Goal: Task Accomplishment & Management: Manage account settings

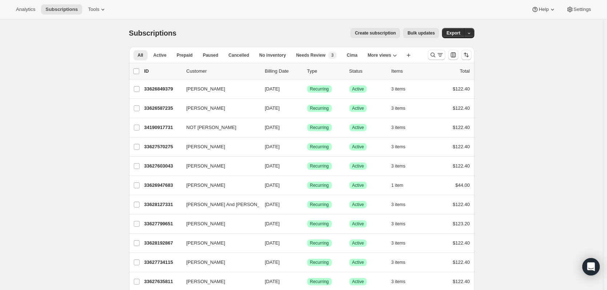
drag, startPoint x: 168, startPoint y: 127, endPoint x: 89, endPoint y: 131, distance: 78.9
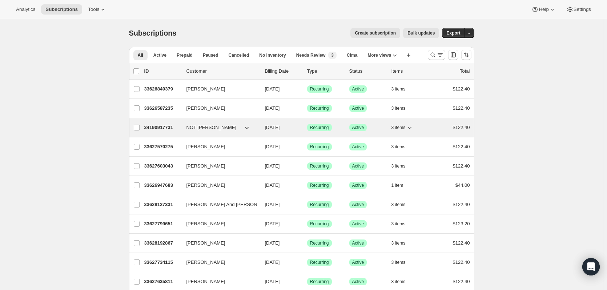
drag, startPoint x: 169, startPoint y: 127, endPoint x: 164, endPoint y: 126, distance: 4.6
click at [164, 126] on p "34190917731" at bounding box center [162, 127] width 36 height 7
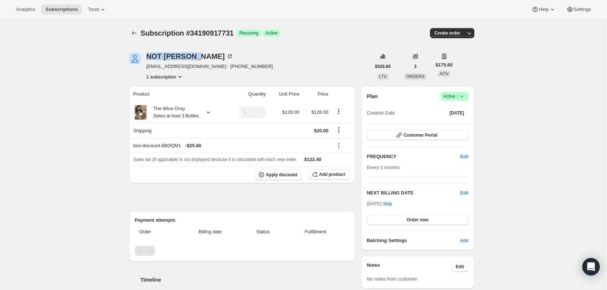
drag, startPoint x: 149, startPoint y: 56, endPoint x: 204, endPoint y: 52, distance: 54.7
click at [204, 52] on div "NOT Dori Wey wey.alexander@gmail.com · +12013157863 1 subscription $526.80 LTV …" at bounding box center [298, 294] width 351 height 507
copy div "NOT Dori Wey"
drag, startPoint x: 148, startPoint y: 65, endPoint x: 207, endPoint y: 65, distance: 59.2
click at [207, 65] on span "wey.alexander@gmail.com · +12013157863" at bounding box center [209, 66] width 126 height 7
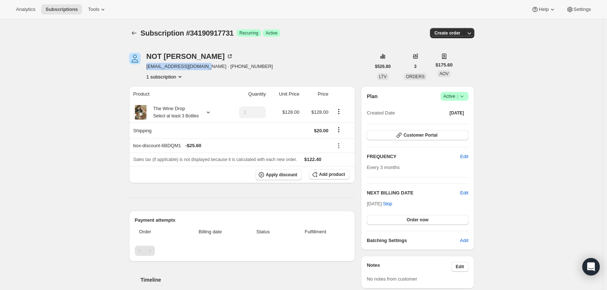
copy span "wey.alexander@gmail.com"
click at [230, 55] on icon at bounding box center [231, 55] width 2 height 2
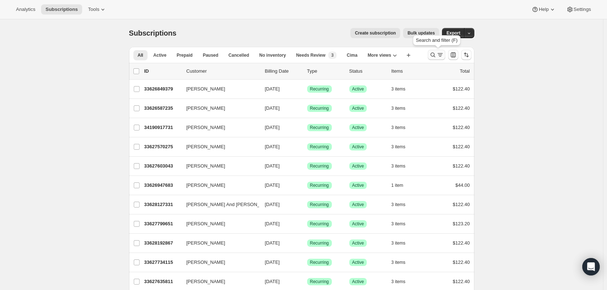
click at [433, 54] on icon "Search and filter results" at bounding box center [432, 54] width 7 height 7
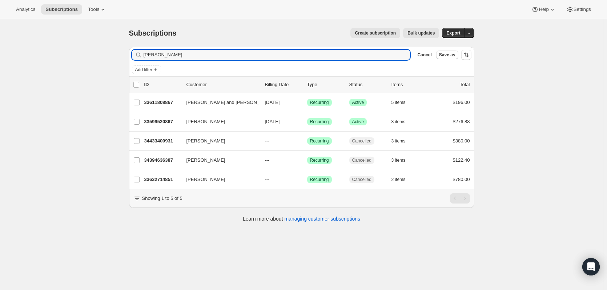
type input "SPENCER"
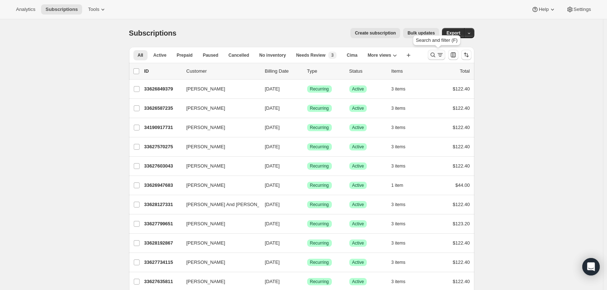
click at [435, 56] on icon "Search and filter results" at bounding box center [432, 55] width 5 height 5
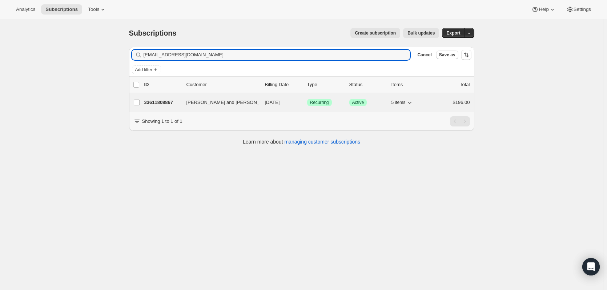
type input "[EMAIL_ADDRESS][DOMAIN_NAME]"
click at [165, 102] on p "33611808867" at bounding box center [162, 102] width 36 height 7
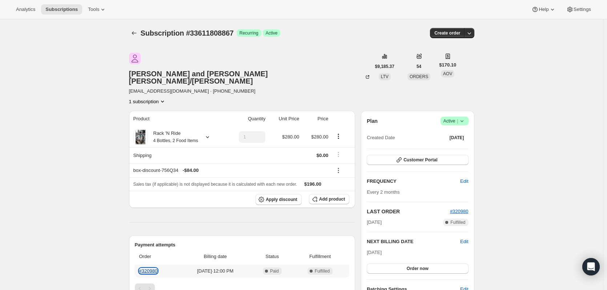
click at [157, 268] on link "#320980" at bounding box center [148, 270] width 19 height 5
